Goal: Task Accomplishment & Management: Use online tool/utility

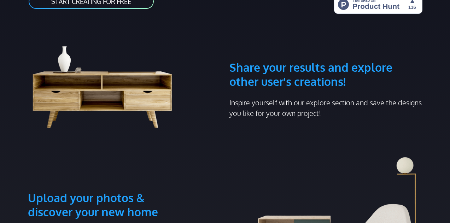
scroll to position [141, 0]
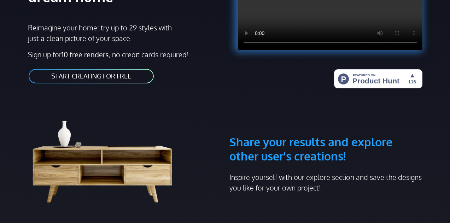
click at [134, 77] on link "START CREATING FOR FREE" at bounding box center [91, 76] width 127 height 16
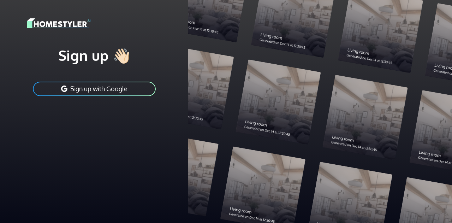
click at [139, 84] on button "Sign up with Google" at bounding box center [94, 89] width 124 height 16
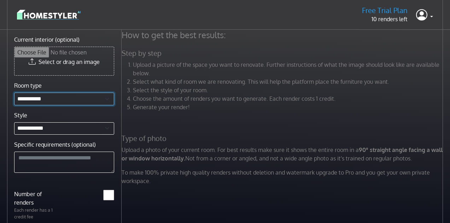
click at [60, 99] on select "**********" at bounding box center [64, 99] width 100 height 13
